Goal: Transaction & Acquisition: Purchase product/service

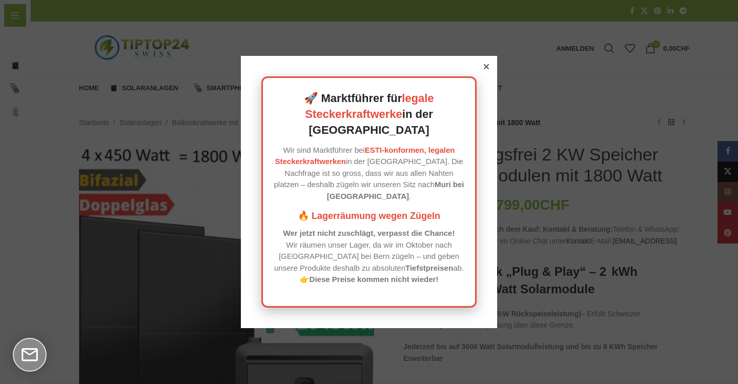
click at [478, 79] on div "🚀 Marktführer für legale Steckerkraftwerke in der [GEOGRAPHIC_DATA] Wir sind Ma…" at bounding box center [369, 192] width 256 height 272
click at [482, 71] on div at bounding box center [486, 66] width 9 height 9
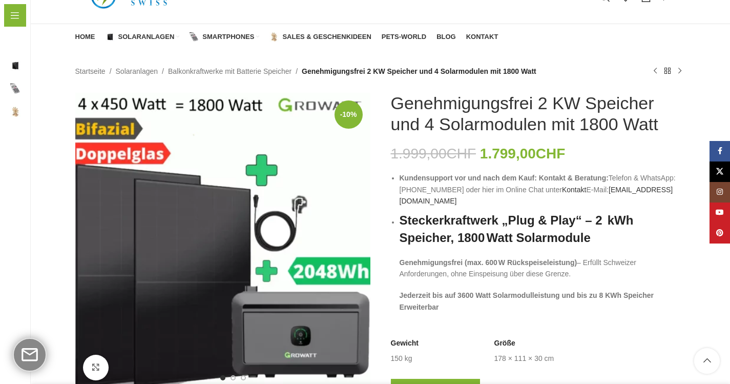
scroll to position [228, 0]
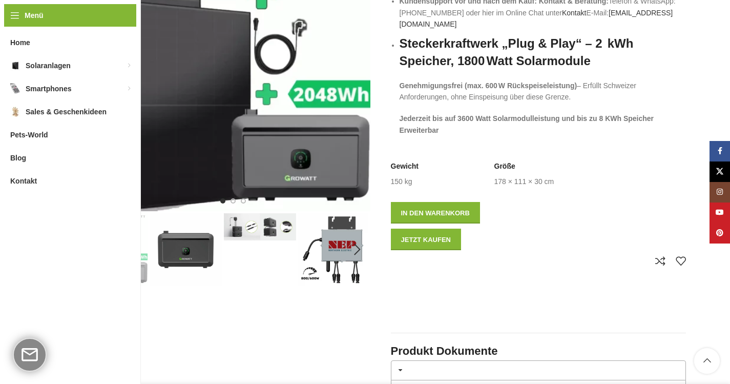
click at [265, 224] on img "3 / 8" at bounding box center [260, 226] width 72 height 27
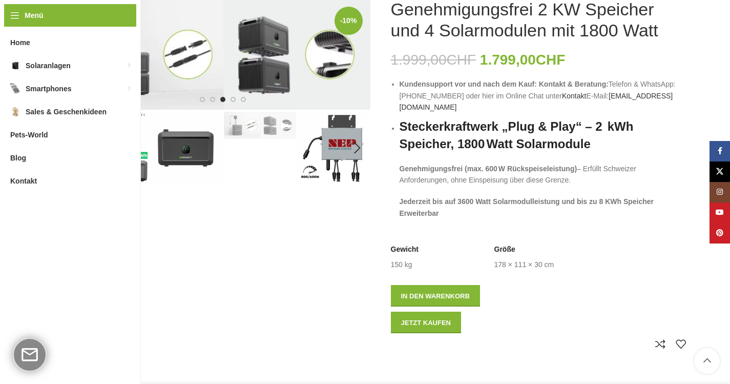
scroll to position [0, 0]
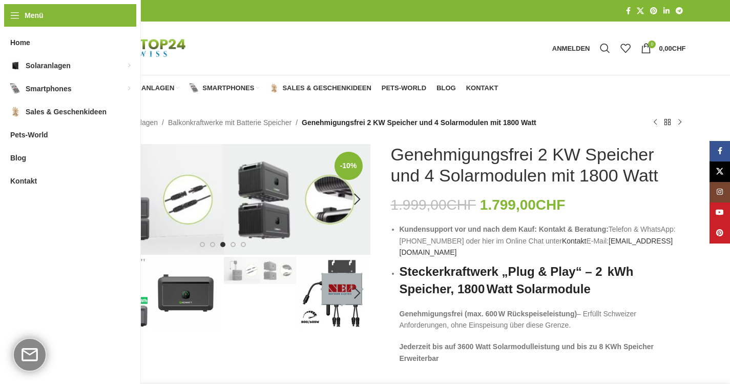
click at [198, 154] on img "3 / 8" at bounding box center [222, 199] width 295 height 111
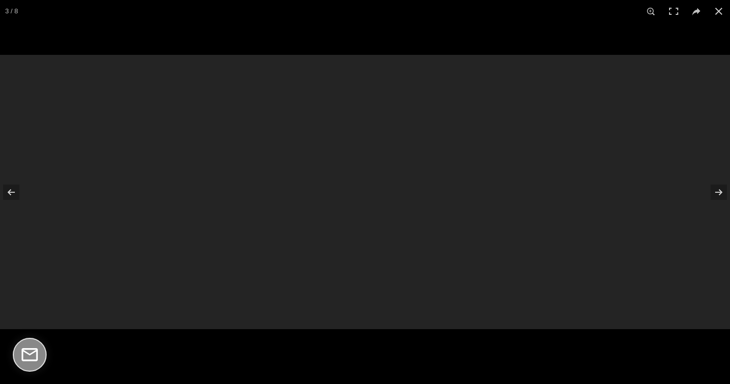
click at [198, 154] on div at bounding box center [365, 192] width 730 height 274
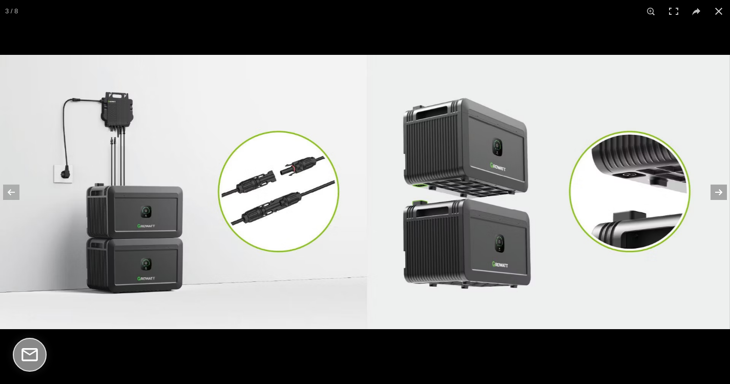
click at [715, 189] on button at bounding box center [712, 192] width 36 height 51
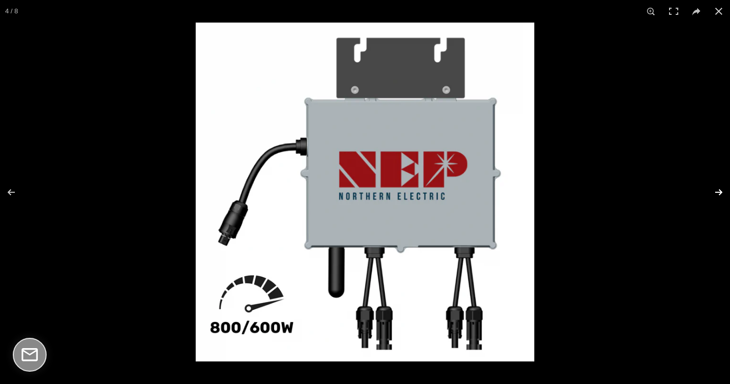
click at [716, 190] on button at bounding box center [712, 192] width 36 height 51
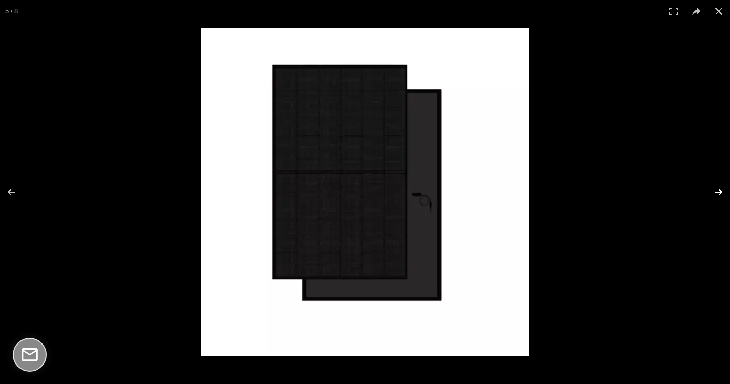
click at [716, 190] on button at bounding box center [712, 192] width 36 height 51
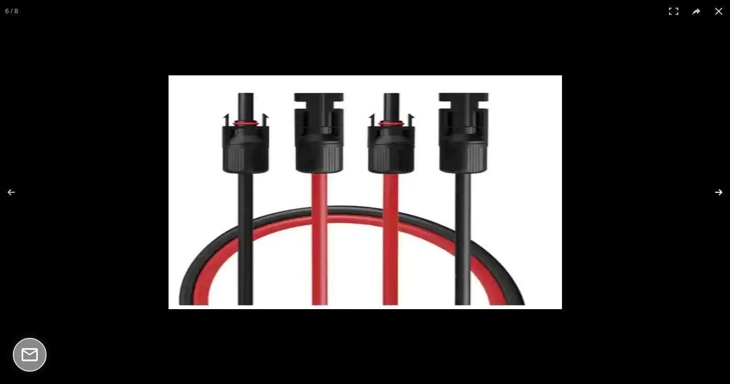
click at [716, 190] on button at bounding box center [712, 192] width 36 height 51
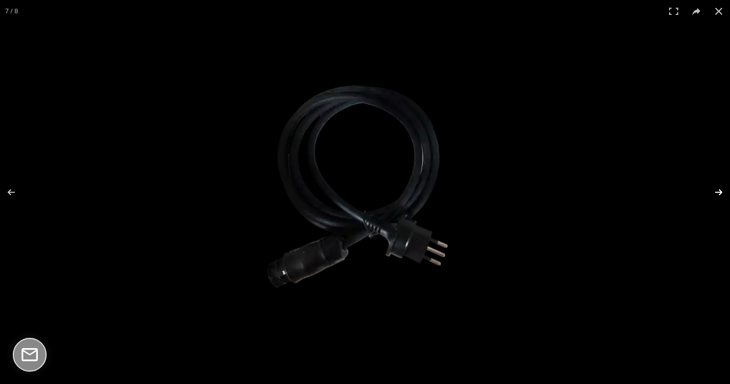
click at [716, 190] on button at bounding box center [712, 192] width 36 height 51
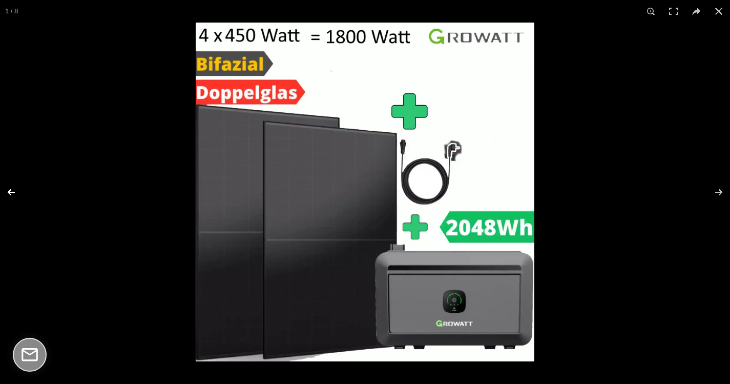
click at [13, 193] on button at bounding box center [18, 192] width 36 height 51
click at [16, 192] on button at bounding box center [18, 192] width 36 height 51
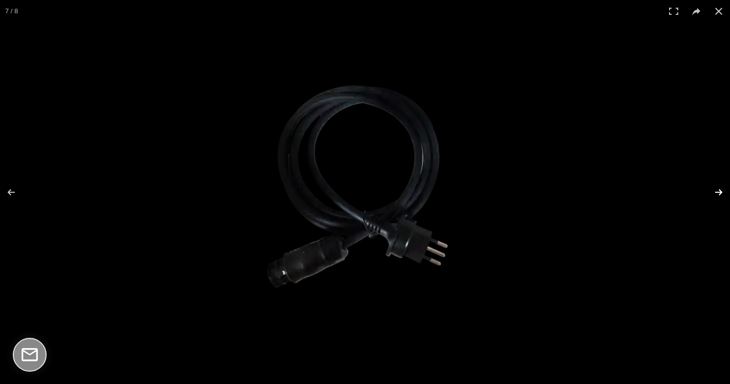
click at [715, 191] on button at bounding box center [712, 192] width 36 height 51
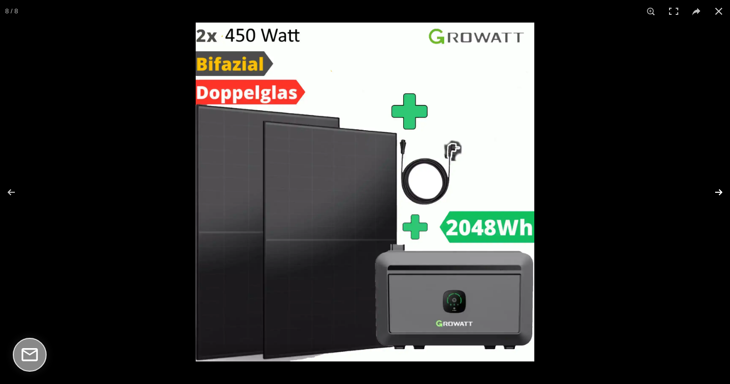
click at [700, 191] on button at bounding box center [712, 192] width 36 height 51
click at [716, 192] on button at bounding box center [712, 192] width 36 height 51
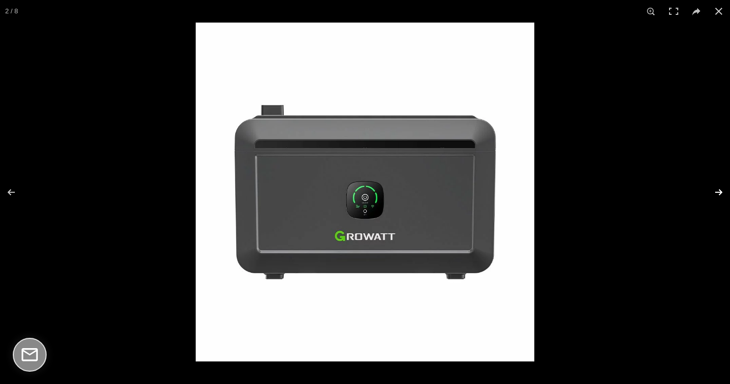
click at [716, 192] on button at bounding box center [712, 192] width 36 height 51
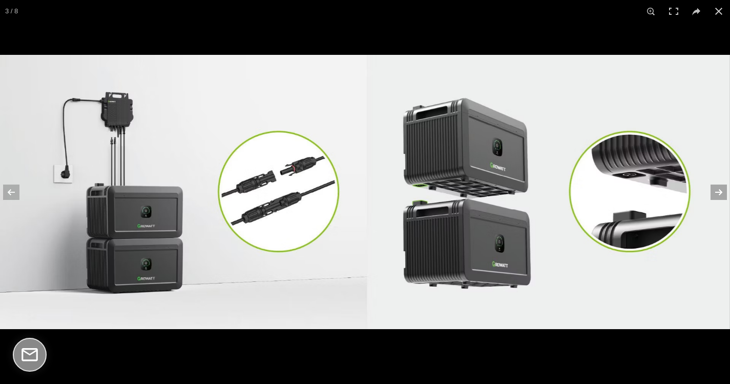
click at [716, 192] on button at bounding box center [712, 192] width 36 height 51
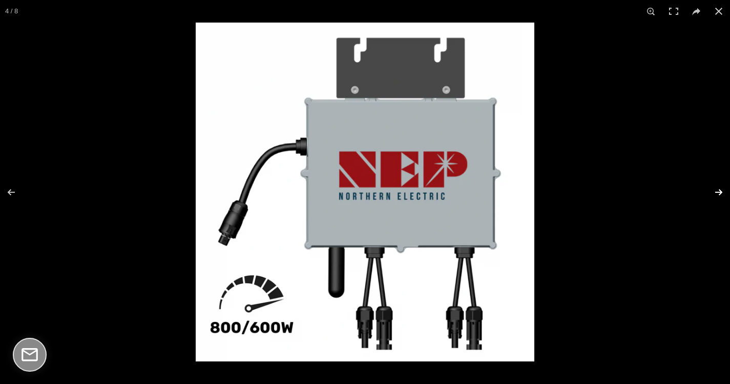
click at [716, 192] on button at bounding box center [712, 192] width 36 height 51
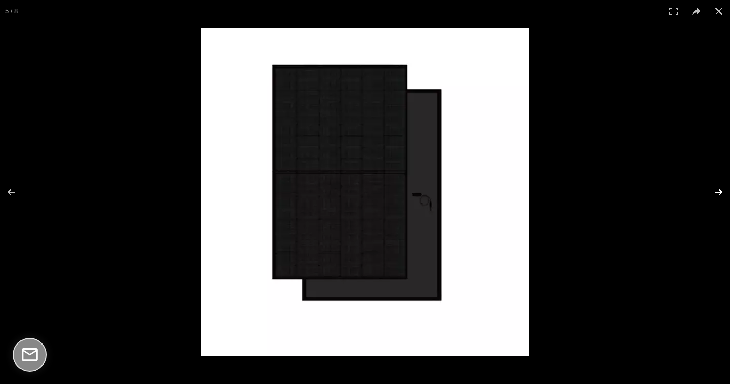
click at [715, 192] on button at bounding box center [712, 192] width 36 height 51
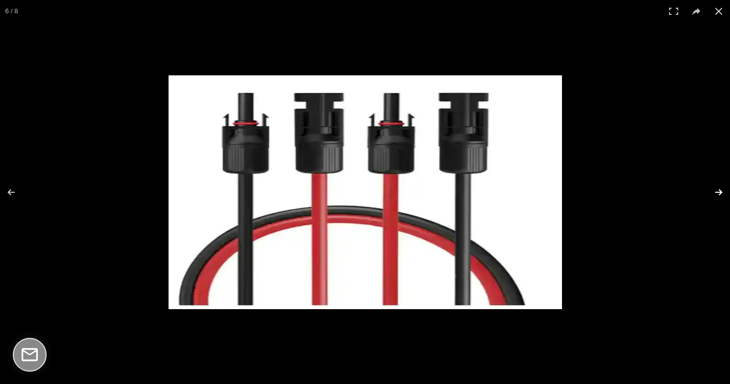
click at [714, 192] on button at bounding box center [712, 192] width 36 height 51
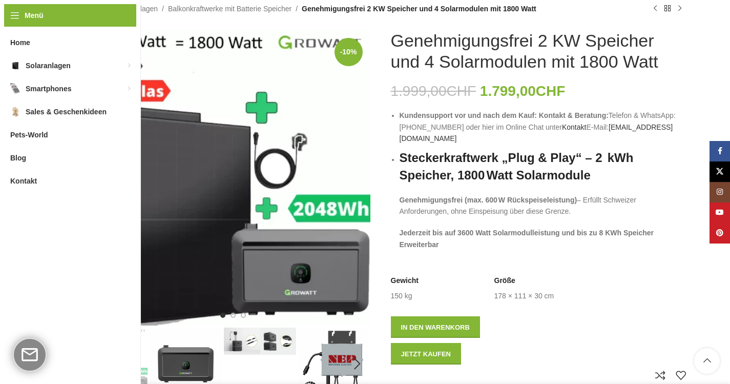
scroll to position [112, 0]
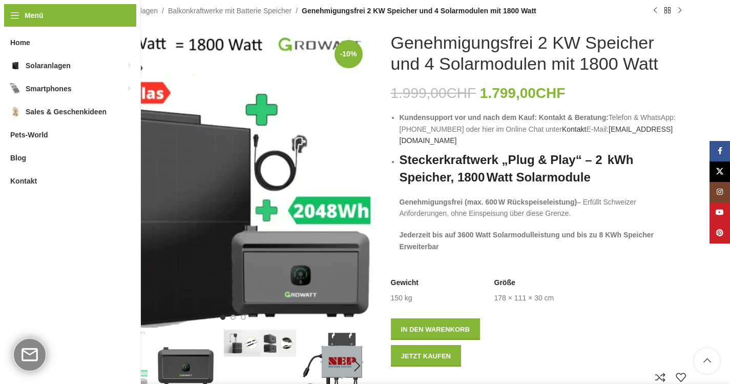
drag, startPoint x: 507, startPoint y: 198, endPoint x: 507, endPoint y: 179, distance: 18.4
click at [507, 196] on p "Genehmigungsfrei (max. 600 W Rückspeiseleistung) – Erfüllt Schweizer Anforderun…" at bounding box center [543, 207] width 286 height 23
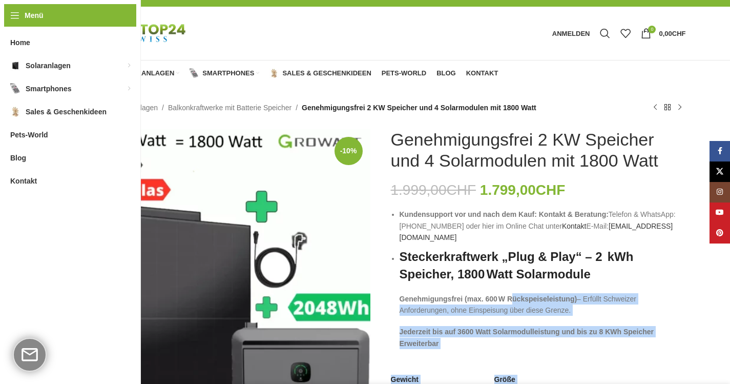
scroll to position [3, 0]
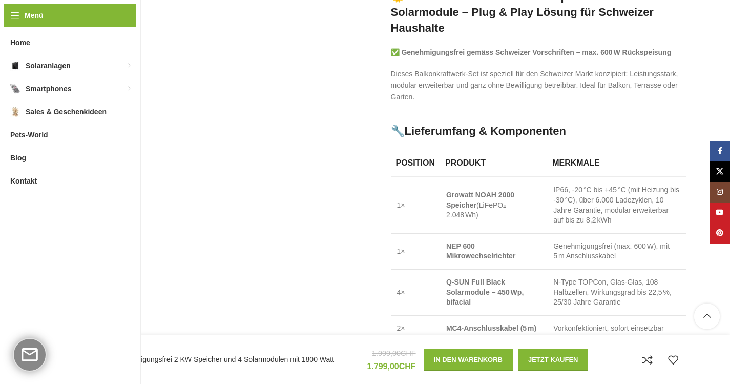
scroll to position [812, 0]
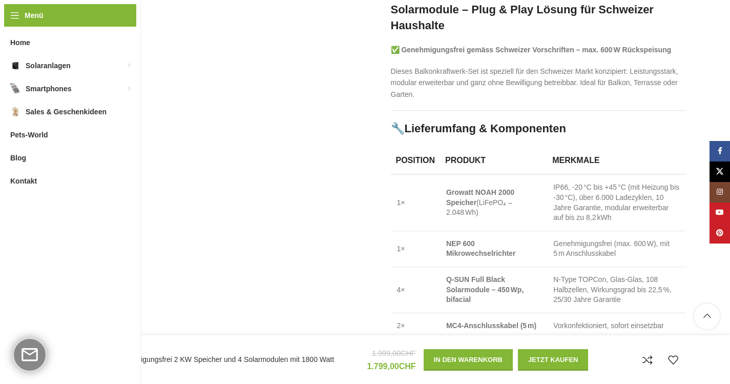
click at [511, 281] on td "Q-SUN Full Black Solarmodule – 450 Wp, bifacial" at bounding box center [493, 289] width 107 height 46
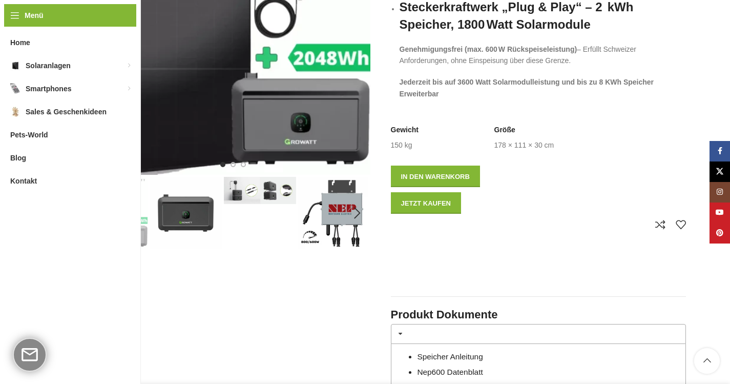
scroll to position [0, 0]
